Goal: Task Accomplishment & Management: Manage account settings

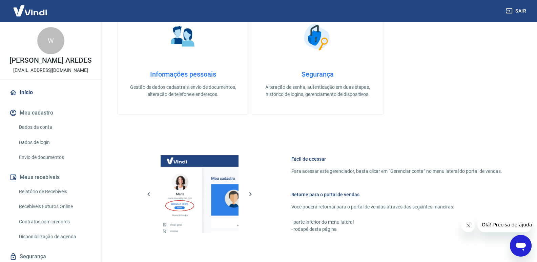
scroll to position [337, 0]
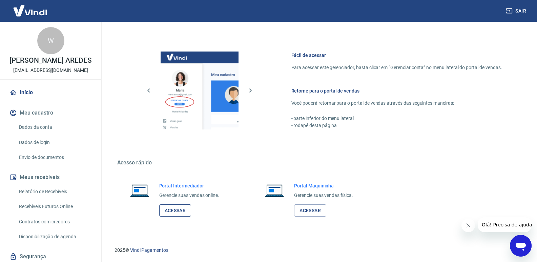
click at [178, 211] on link "Acessar" at bounding box center [175, 210] width 32 height 13
click at [461, 225] on button "Fechar mensagem da empresa" at bounding box center [468, 226] width 14 height 14
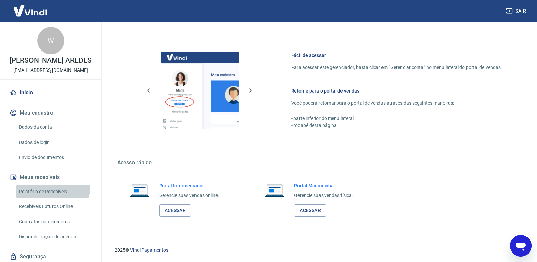
click at [50, 186] on link "Relatório de Recebíveis" at bounding box center [54, 192] width 77 height 14
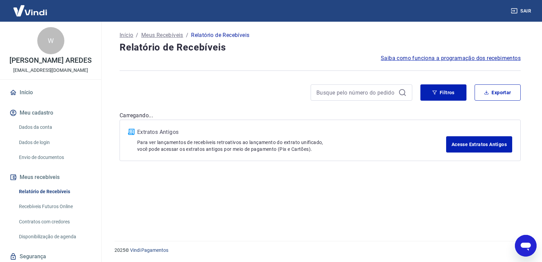
click at [49, 156] on link "Envio de documentos" at bounding box center [54, 158] width 77 height 14
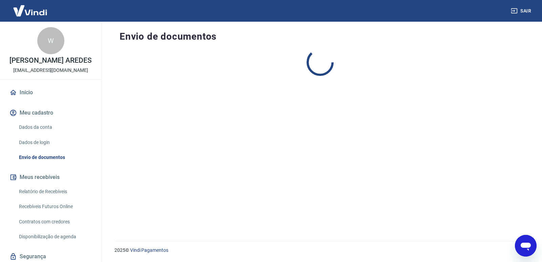
click at [38, 134] on link "Dados da conta" at bounding box center [54, 127] width 77 height 14
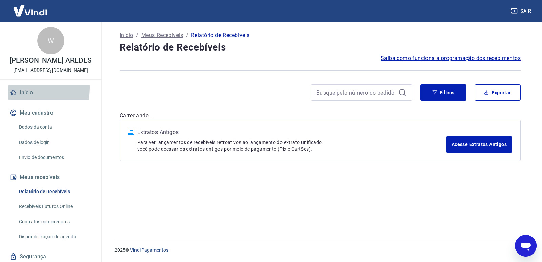
click at [26, 88] on link "Início" at bounding box center [50, 92] width 85 height 15
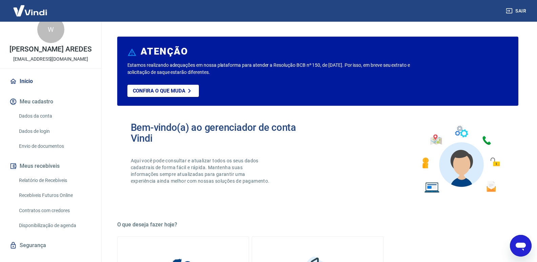
scroll to position [22, 0]
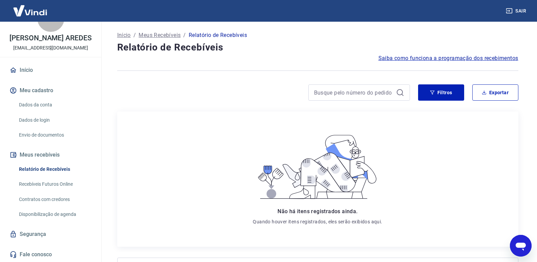
scroll to position [75, 0]
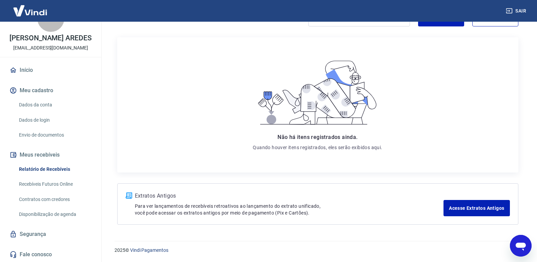
click at [36, 139] on link "Envio de documentos" at bounding box center [54, 135] width 77 height 14
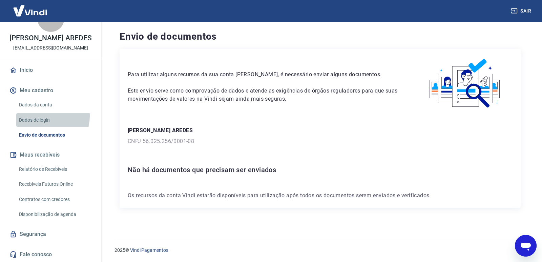
click at [44, 116] on link "Dados de login" at bounding box center [54, 120] width 77 height 14
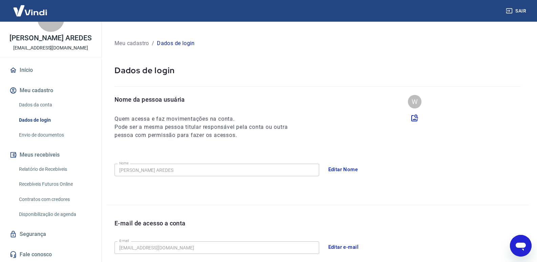
click at [43, 107] on link "Dados da conta" at bounding box center [54, 105] width 77 height 14
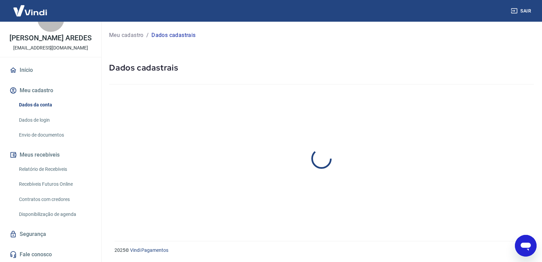
select select "MG"
select select "business"
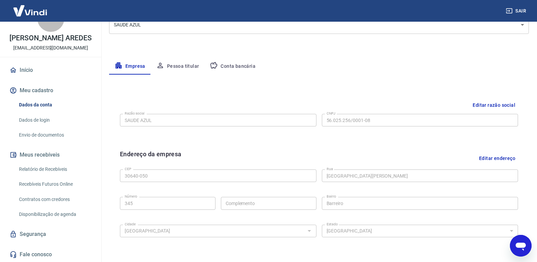
scroll to position [227, 0]
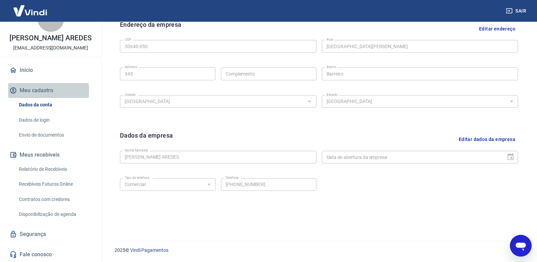
click at [37, 91] on button "Meu cadastro" at bounding box center [50, 90] width 85 height 15
click at [34, 71] on link "Início" at bounding box center [50, 70] width 85 height 15
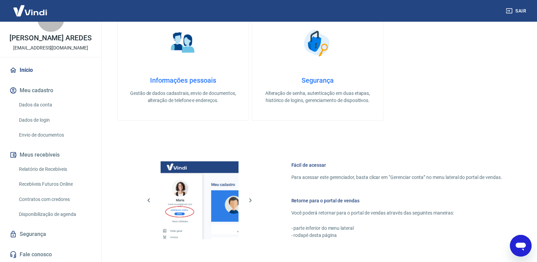
scroll to position [337, 0]
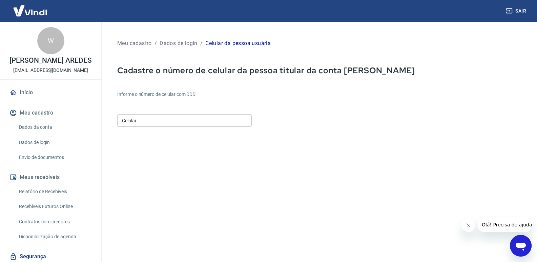
drag, startPoint x: 174, startPoint y: 130, endPoint x: 173, endPoint y: 118, distance: 11.2
click at [174, 124] on form "Informe o número de celular com DDD Celular Celular Continuar Cancelar" at bounding box center [319, 184] width 404 height 198
click at [173, 118] on input "Celular" at bounding box center [184, 120] width 135 height 13
type input "[PHONE_NUMBER]"
click at [466, 224] on icon "Fechar mensagem da empresa" at bounding box center [468, 225] width 5 height 5
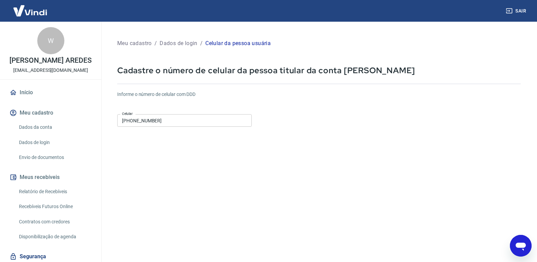
click at [208, 121] on input "[PHONE_NUMBER]" at bounding box center [184, 120] width 135 height 13
click at [201, 114] on input "[PHONE_NUMBER]" at bounding box center [184, 120] width 135 height 13
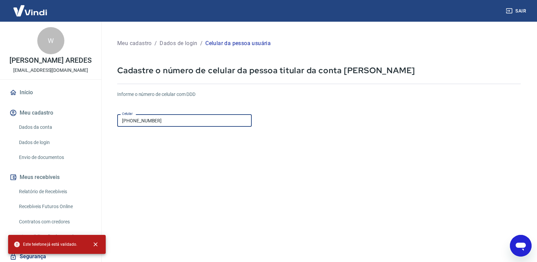
click at [197, 212] on form "Informe o número de celular com DDD Celular (31) 99647-8034 Celular Continuar C…" at bounding box center [319, 184] width 404 height 198
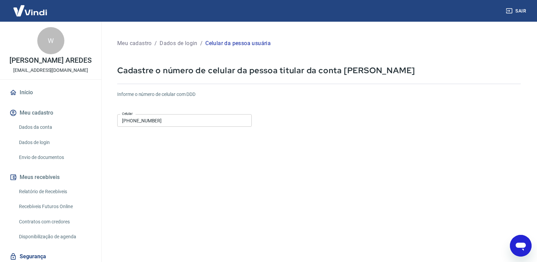
click at [186, 117] on input "[PHONE_NUMBER]" at bounding box center [184, 120] width 135 height 13
drag, startPoint x: 325, startPoint y: 103, endPoint x: 320, endPoint y: 102, distance: 4.9
click at [325, 103] on div "Informe o número de celular com DDD Celular (31) 99647-8034 Celular" at bounding box center [319, 109] width 404 height 37
click at [197, 70] on p "Cadastre o número de celular da pessoa titular da conta [PERSON_NAME]" at bounding box center [319, 70] width 404 height 11
click at [370, 73] on p "Cadastre o número de celular da pessoa titular da conta [PERSON_NAME]" at bounding box center [319, 70] width 404 height 11
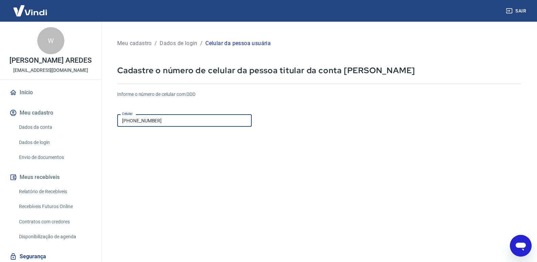
click at [178, 118] on input "[PHONE_NUMBER]" at bounding box center [184, 120] width 135 height 13
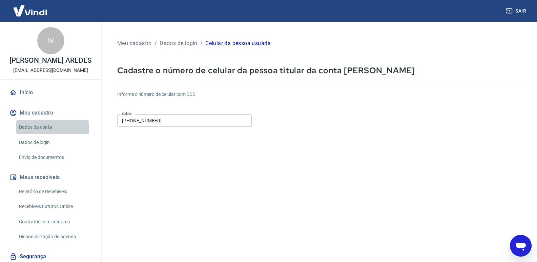
click at [43, 129] on link "Dados da conta" at bounding box center [54, 127] width 77 height 14
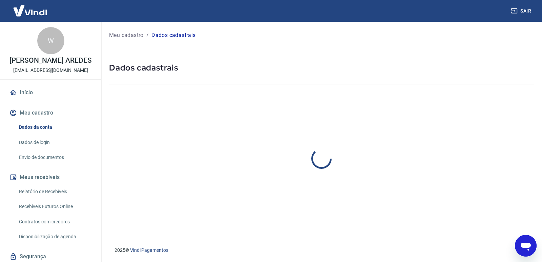
select select "MG"
select select "business"
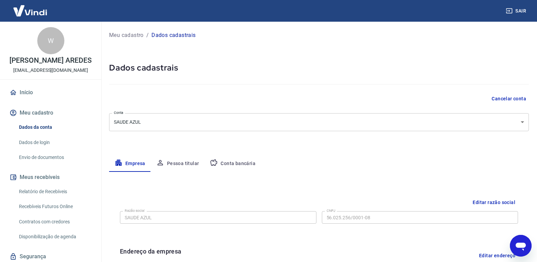
click at [177, 166] on button "Pessoa titular" at bounding box center [178, 164] width 54 height 16
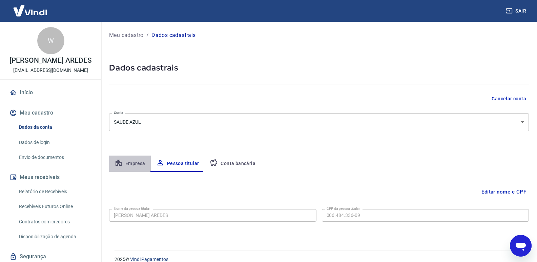
drag, startPoint x: 134, startPoint y: 162, endPoint x: 139, endPoint y: 163, distance: 4.6
click at [134, 162] on button "Empresa" at bounding box center [130, 164] width 42 height 16
select select "MG"
select select "business"
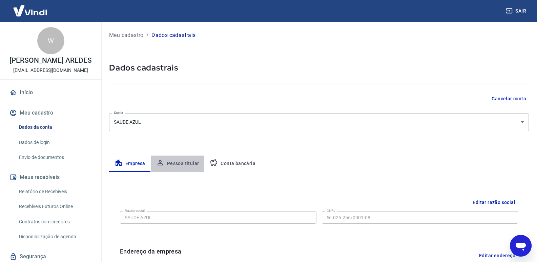
click at [186, 167] on button "Pessoa titular" at bounding box center [178, 164] width 54 height 16
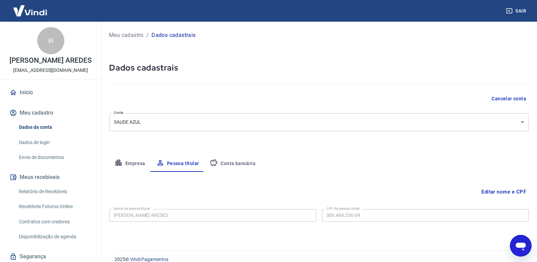
scroll to position [9, 0]
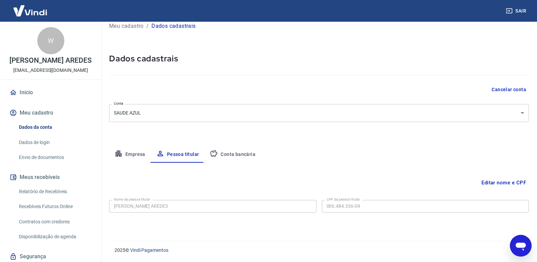
drag, startPoint x: 260, startPoint y: 158, endPoint x: 244, endPoint y: 162, distance: 16.4
click at [257, 160] on div "Empresa Pessoa titular Conta bancária" at bounding box center [319, 154] width 420 height 16
click at [242, 160] on button "Conta bancária" at bounding box center [232, 154] width 57 height 16
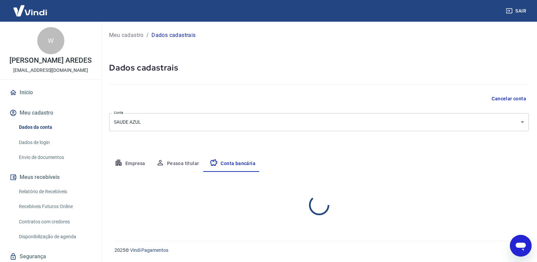
scroll to position [0, 0]
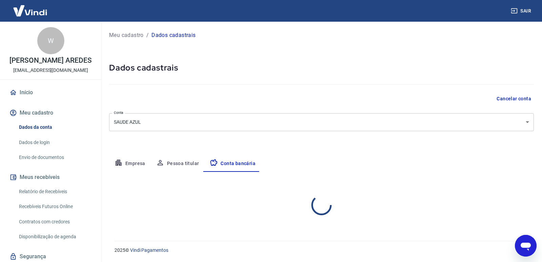
select select "1"
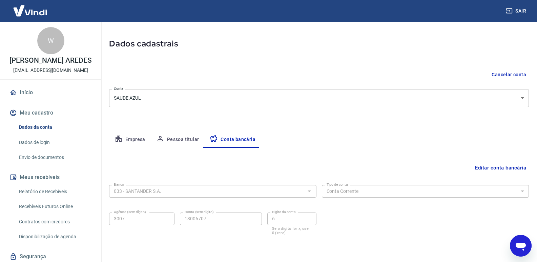
scroll to position [47, 0]
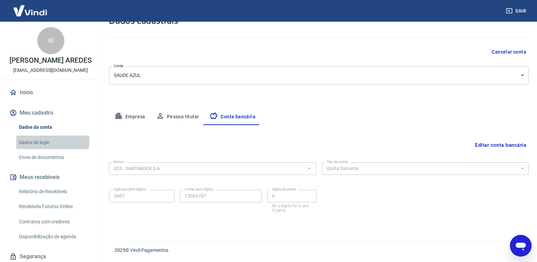
click at [48, 140] on link "Dados de login" at bounding box center [54, 143] width 77 height 14
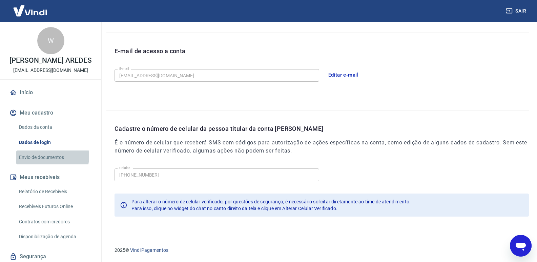
click at [46, 157] on link "Envio de documentos" at bounding box center [54, 158] width 77 height 14
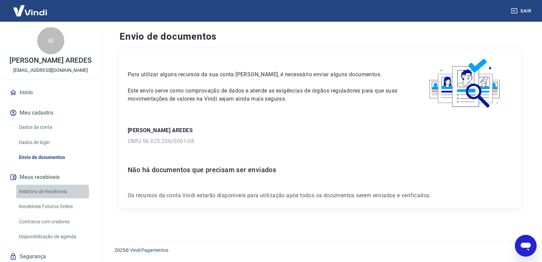
click at [45, 193] on link "Relatório de Recebíveis" at bounding box center [54, 192] width 77 height 14
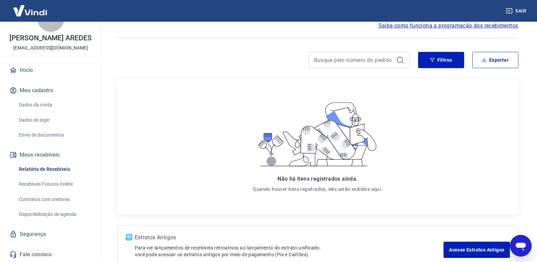
scroll to position [68, 0]
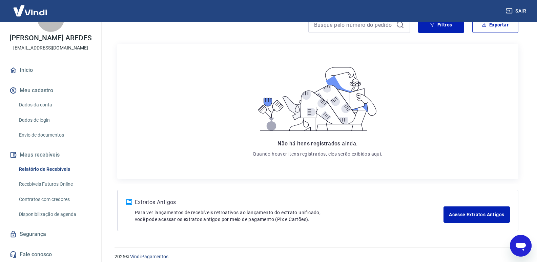
click at [60, 180] on link "Recebíveis Futuros Online" at bounding box center [54, 184] width 77 height 14
